Goal: Task Accomplishment & Management: Manage account settings

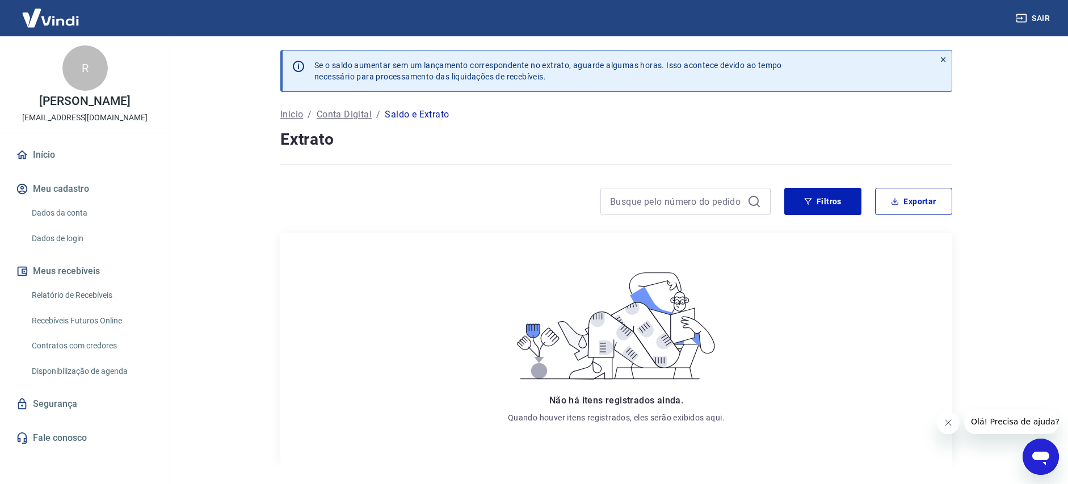
click at [54, 220] on link "Dados da conta" at bounding box center [91, 212] width 129 height 23
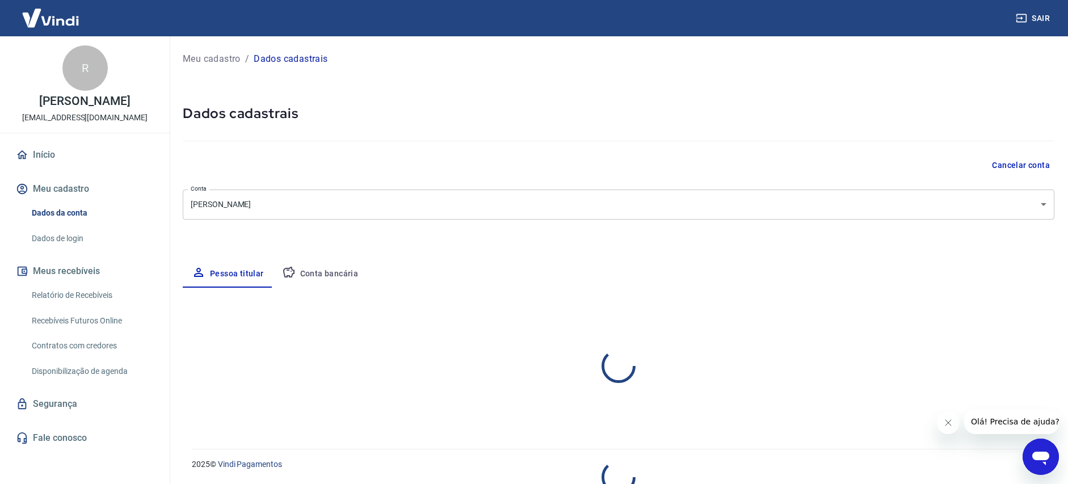
select select "BA"
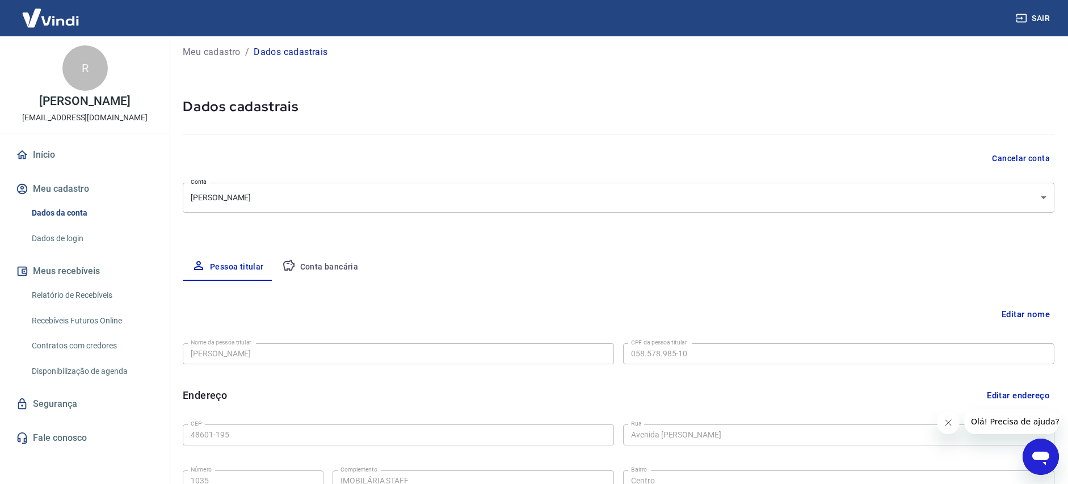
scroll to position [242, 0]
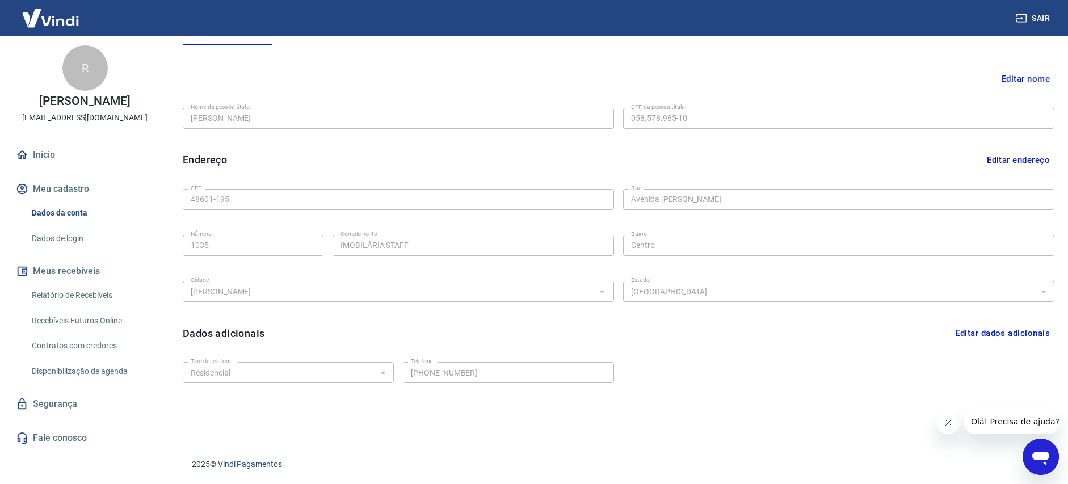
click at [57, 180] on div "Início Meu cadastro Dados da conta Dados de login Meus recebíveis Relatório de …" at bounding box center [85, 296] width 170 height 308
click at [51, 159] on link "Início" at bounding box center [85, 154] width 142 height 25
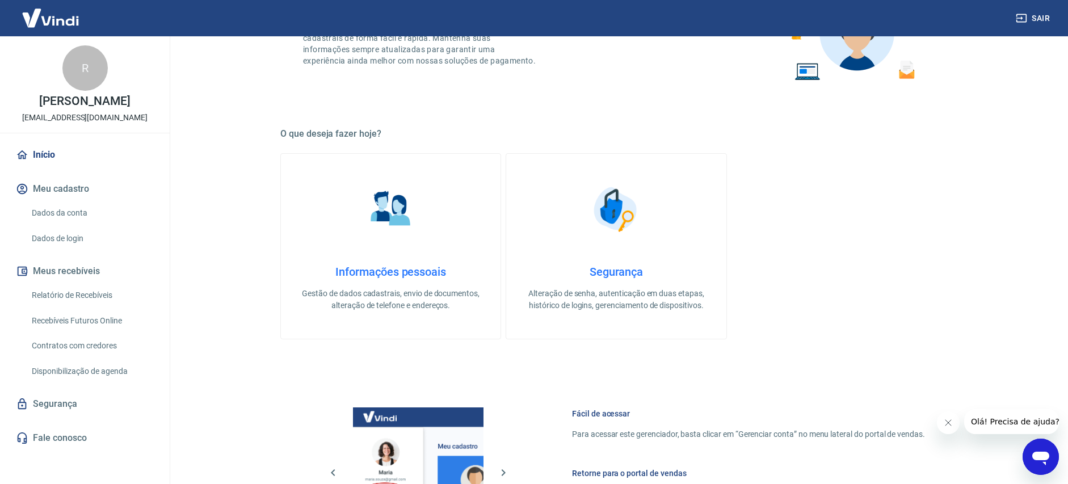
scroll to position [518, 0]
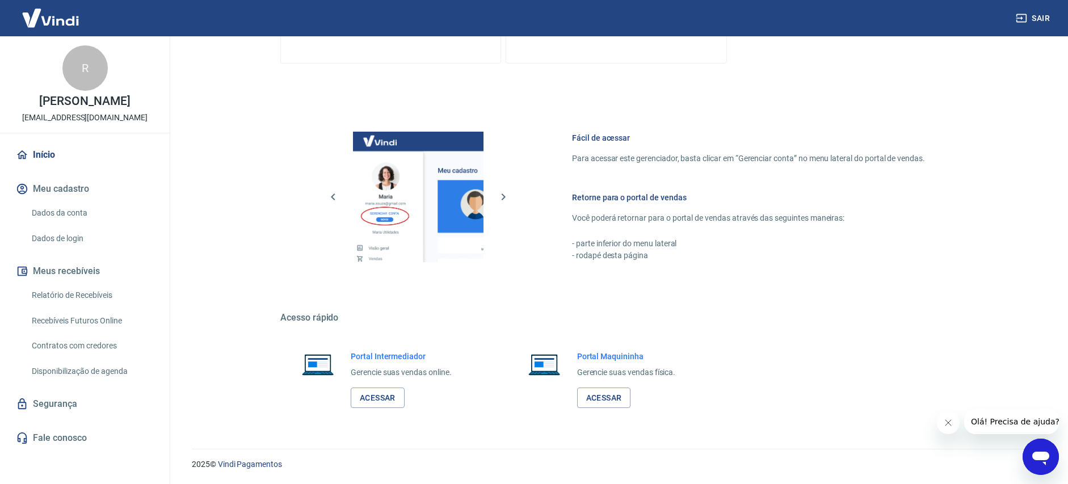
click at [77, 299] on link "Relatório de Recebíveis" at bounding box center [91, 295] width 129 height 23
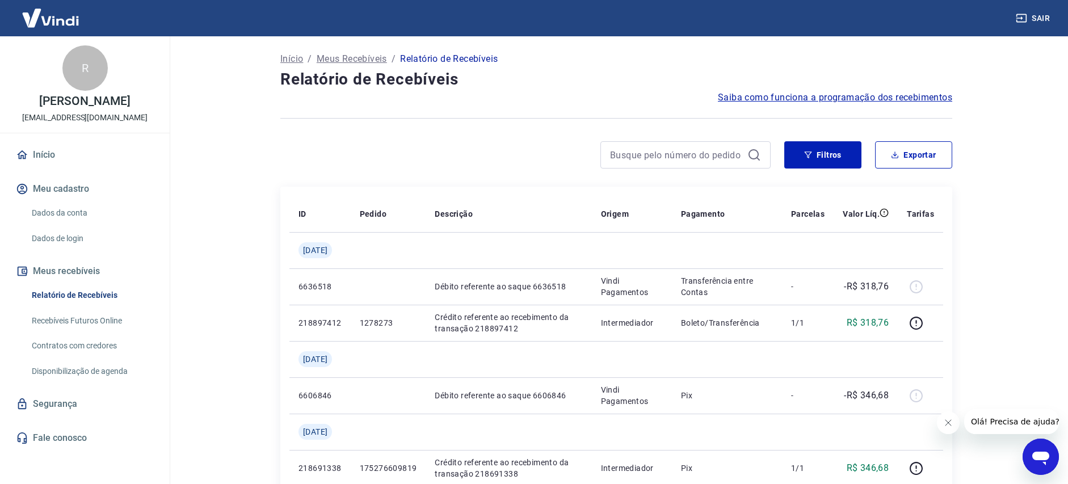
click at [38, 11] on img at bounding box center [51, 18] width 74 height 35
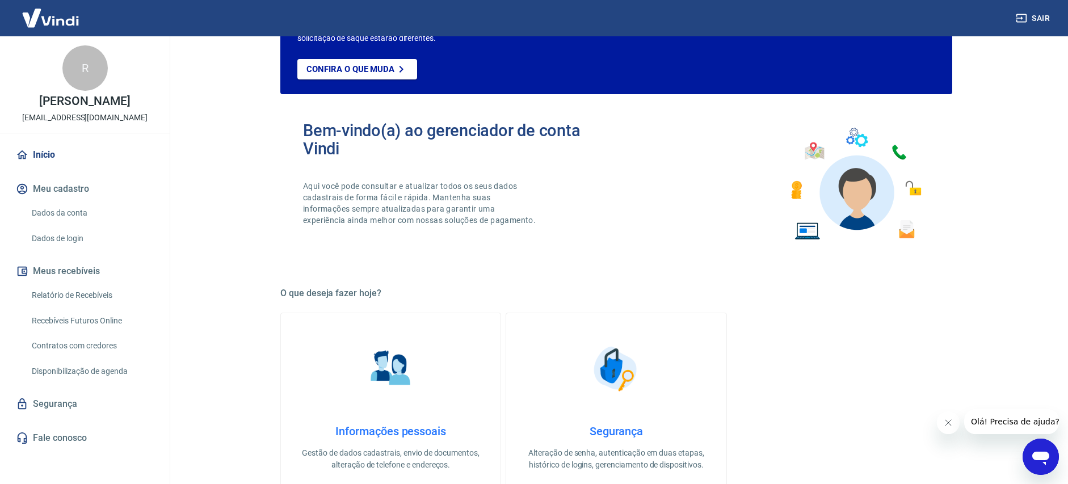
scroll to position [512, 0]
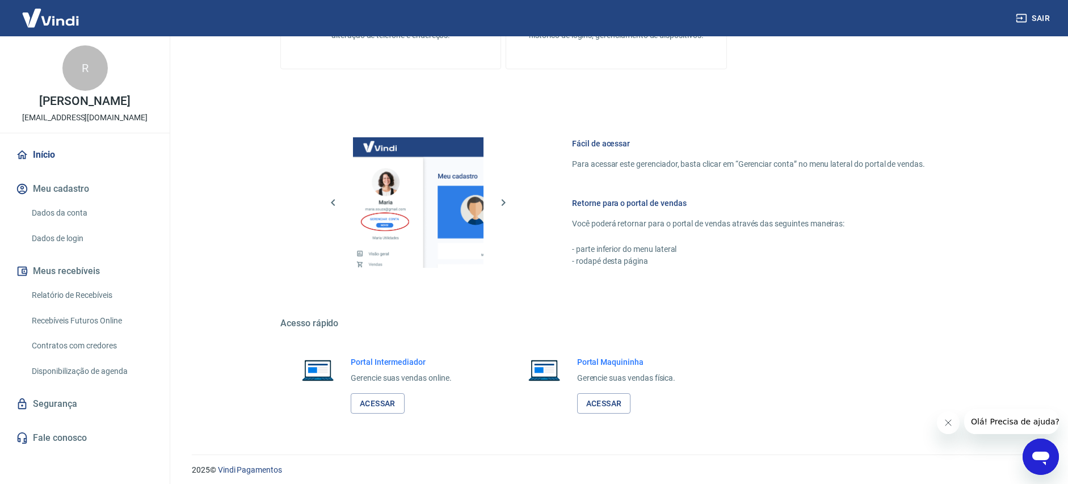
click at [44, 165] on link "Início" at bounding box center [85, 154] width 142 height 25
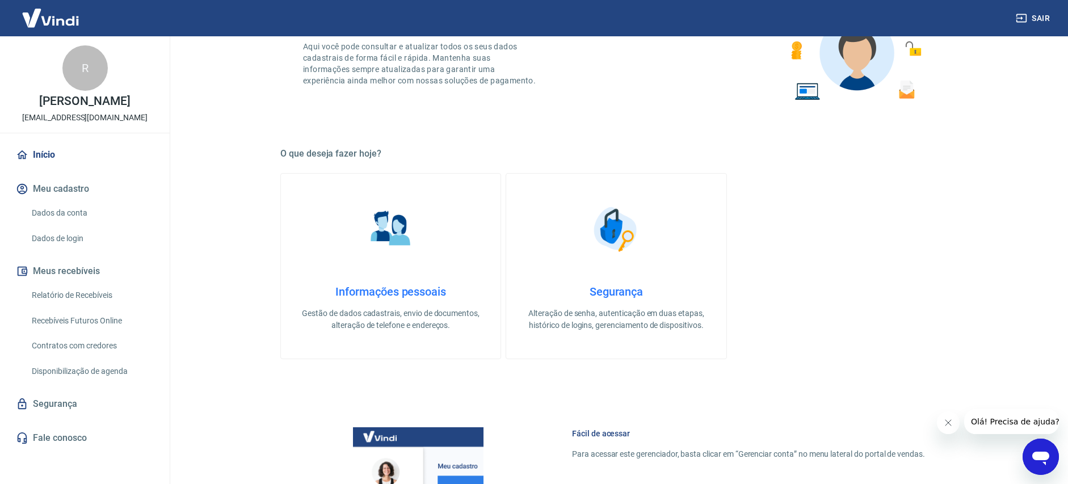
scroll to position [0, 0]
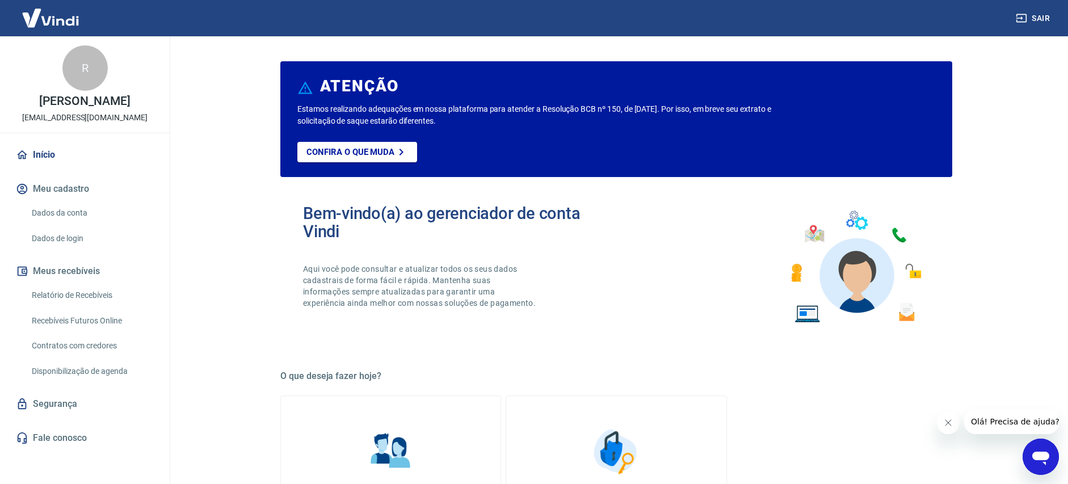
click at [47, 167] on link "Início" at bounding box center [85, 154] width 142 height 25
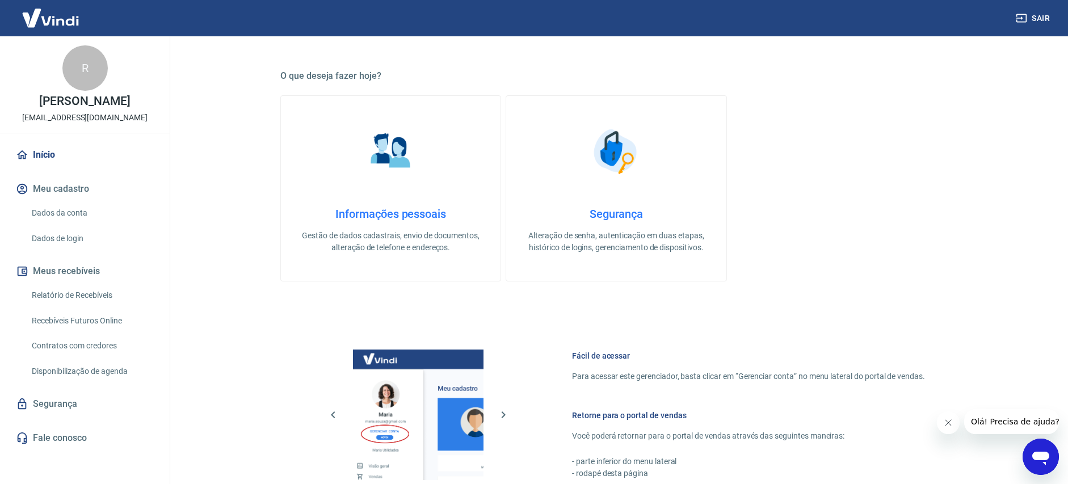
scroll to position [518, 0]
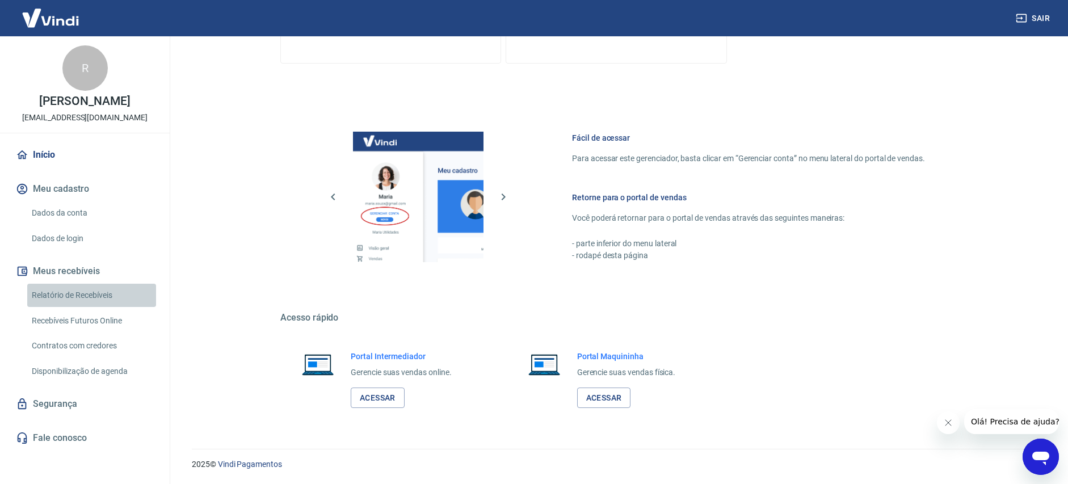
click at [106, 307] on link "Relatório de Recebíveis" at bounding box center [91, 295] width 129 height 23
